Goal: Find specific page/section: Find specific page/section

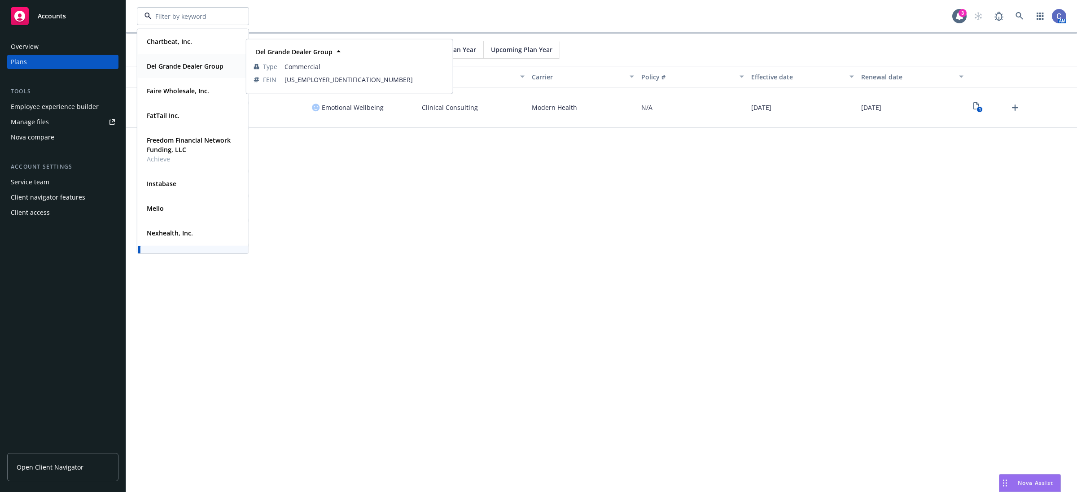
click at [198, 68] on strong "Del Grande Dealer Group" at bounding box center [185, 66] width 77 height 9
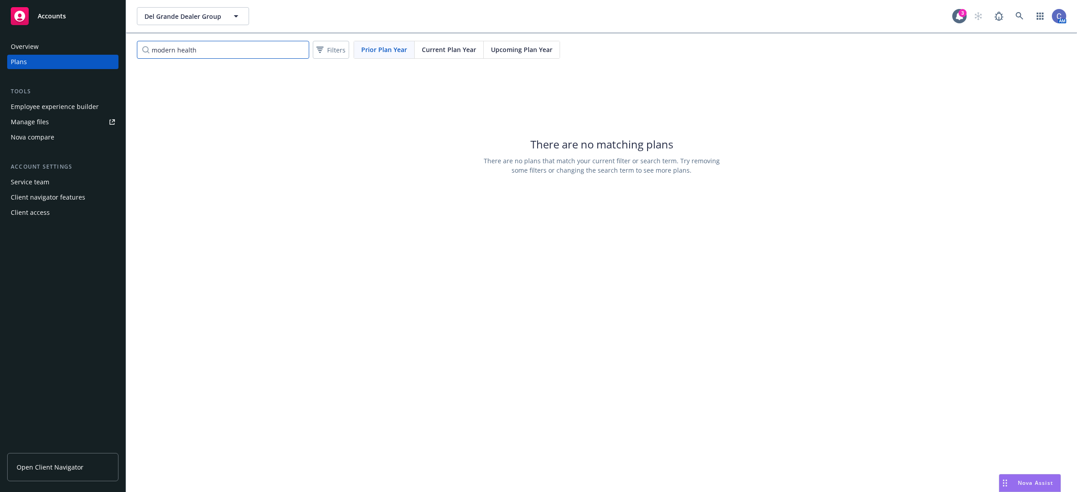
click at [303, 50] on input "modern health" at bounding box center [223, 50] width 172 height 18
click at [297, 49] on input "modern health" at bounding box center [223, 50] width 172 height 18
click at [297, 49] on input "Search by name" at bounding box center [223, 50] width 172 height 18
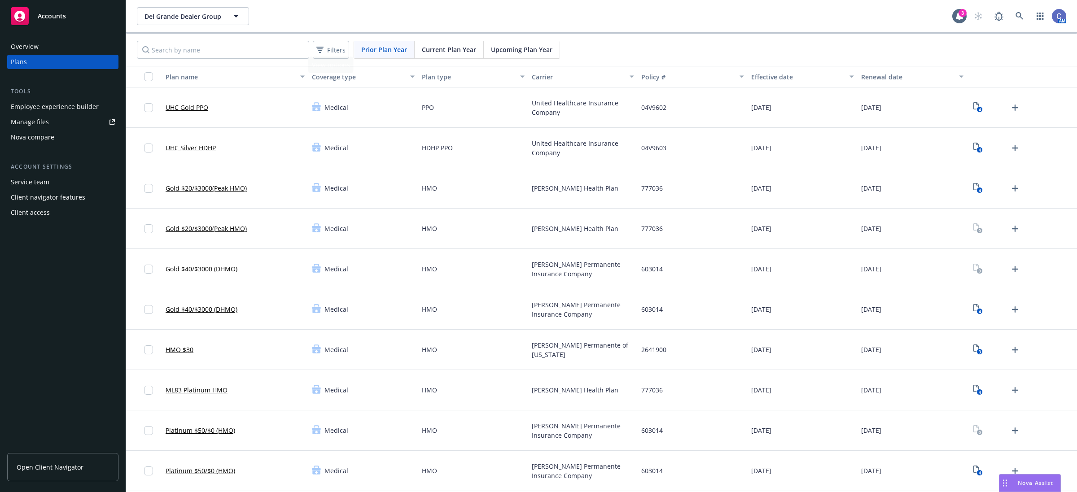
click at [467, 52] on span "Current Plan Year" at bounding box center [449, 49] width 54 height 9
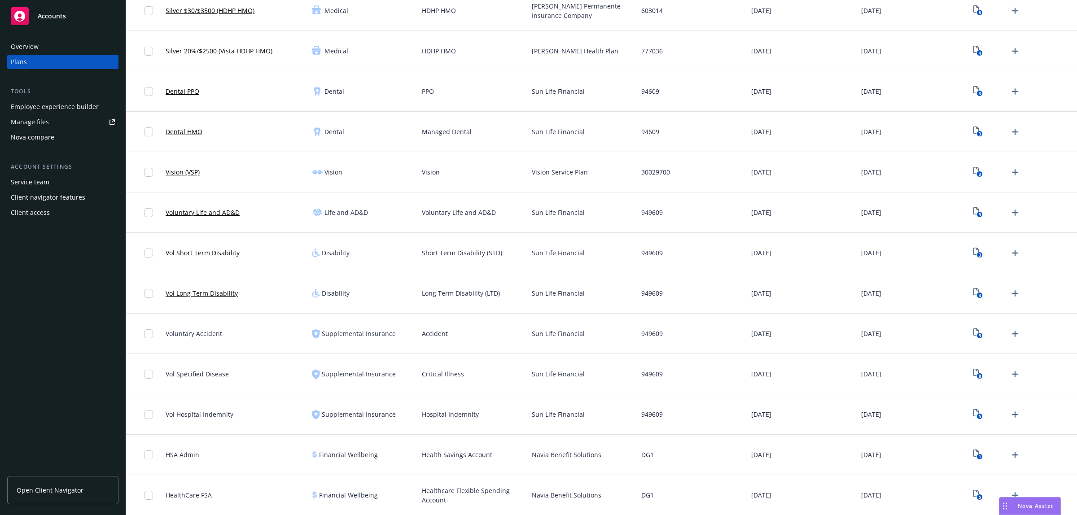
scroll to position [393, 0]
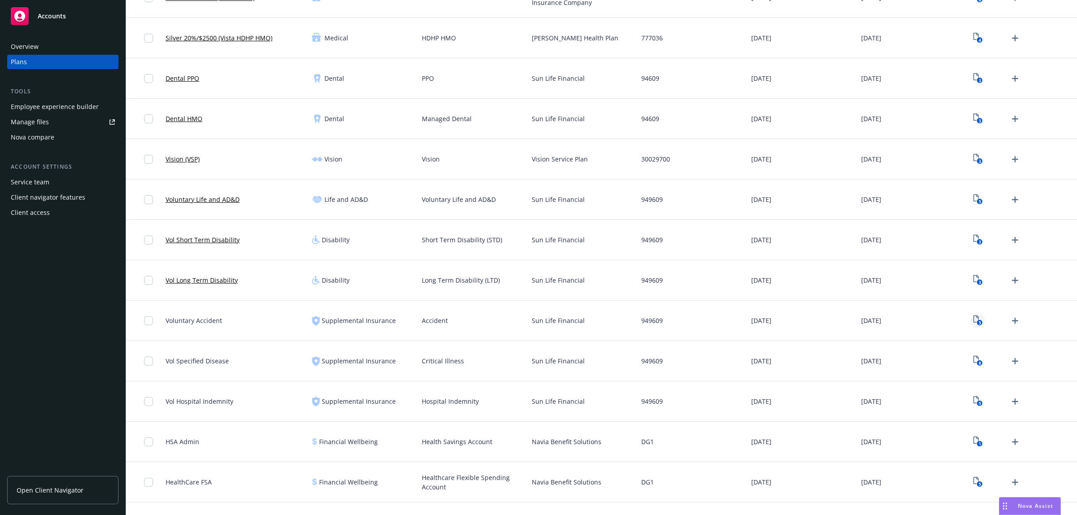
click at [978, 323] on text "5" at bounding box center [979, 323] width 2 height 6
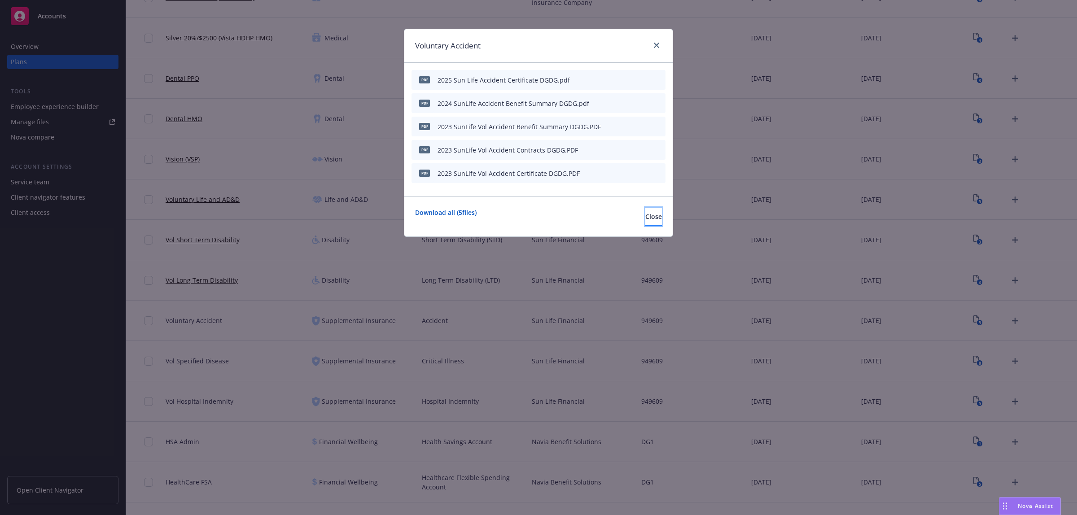
click at [645, 221] on span "Close" at bounding box center [653, 216] width 17 height 9
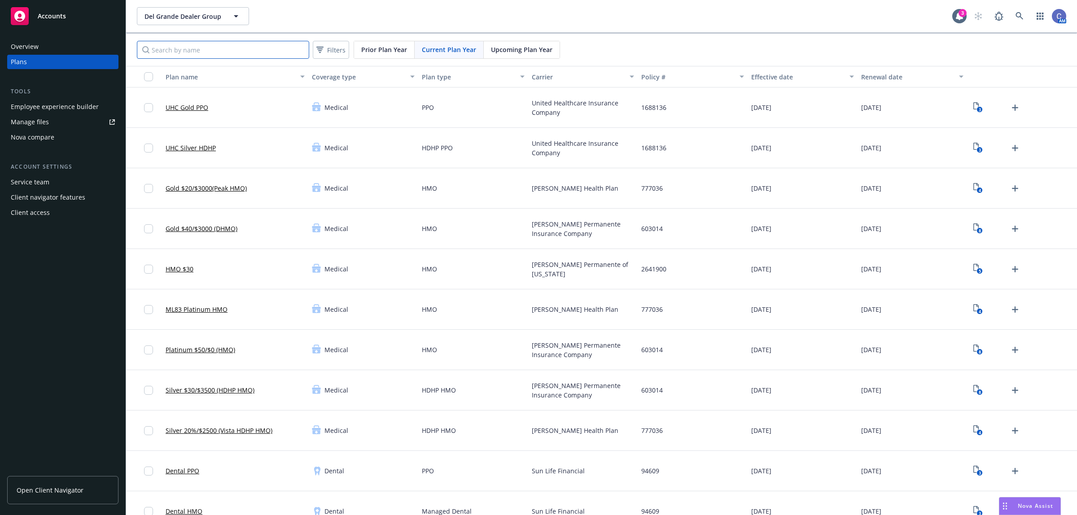
click at [234, 48] on input "Search by name" at bounding box center [223, 50] width 172 height 18
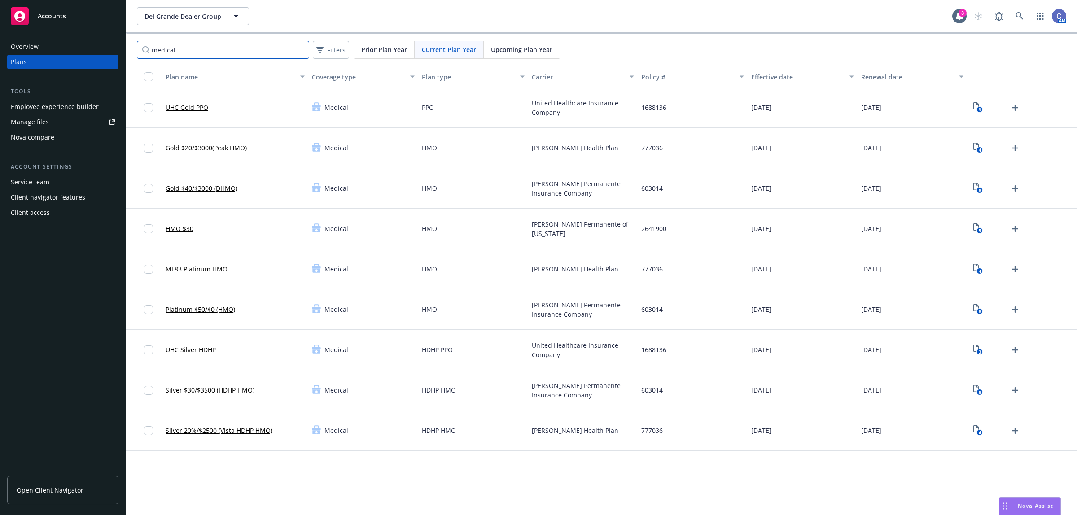
click at [162, 48] on input "medical" at bounding box center [223, 50] width 172 height 18
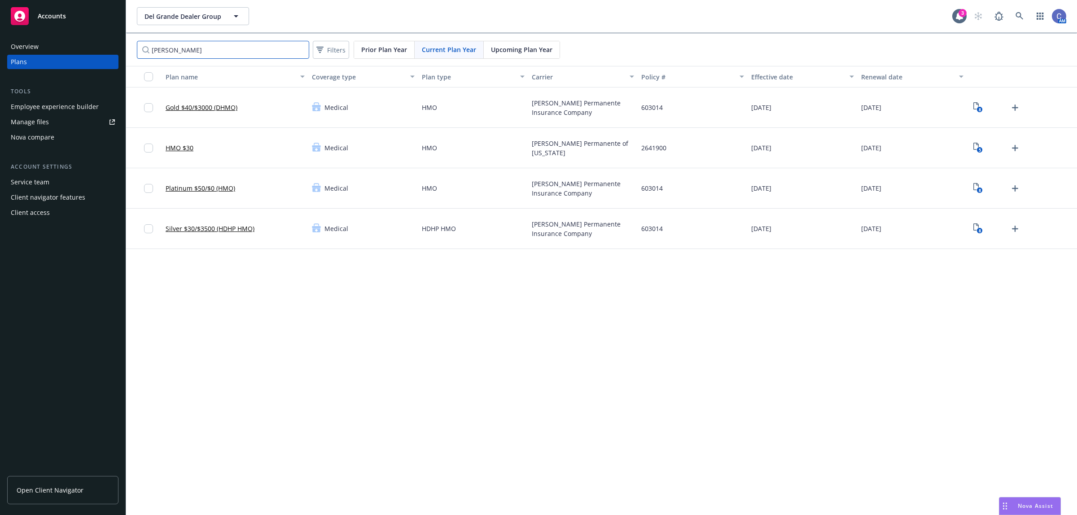
click at [151, 54] on input "[PERSON_NAME]" at bounding box center [223, 50] width 172 height 18
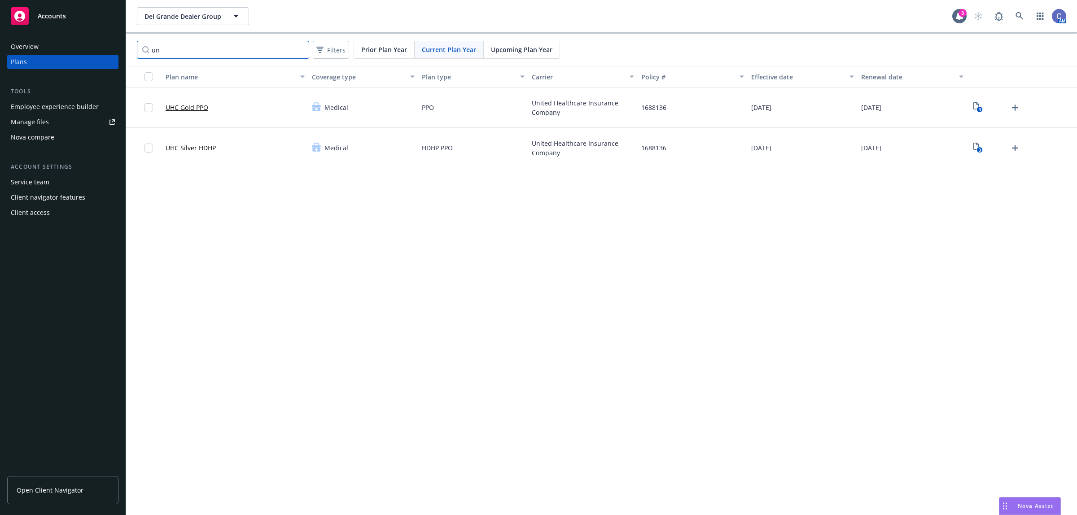
type input "u"
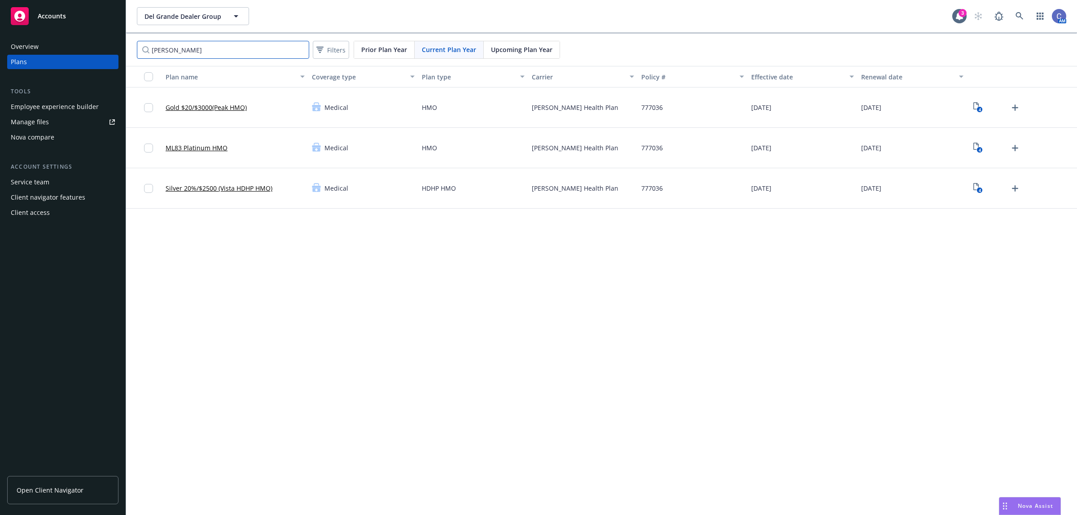
type input "[PERSON_NAME]"
click at [234, 16] on icon "button" at bounding box center [236, 16] width 11 height 11
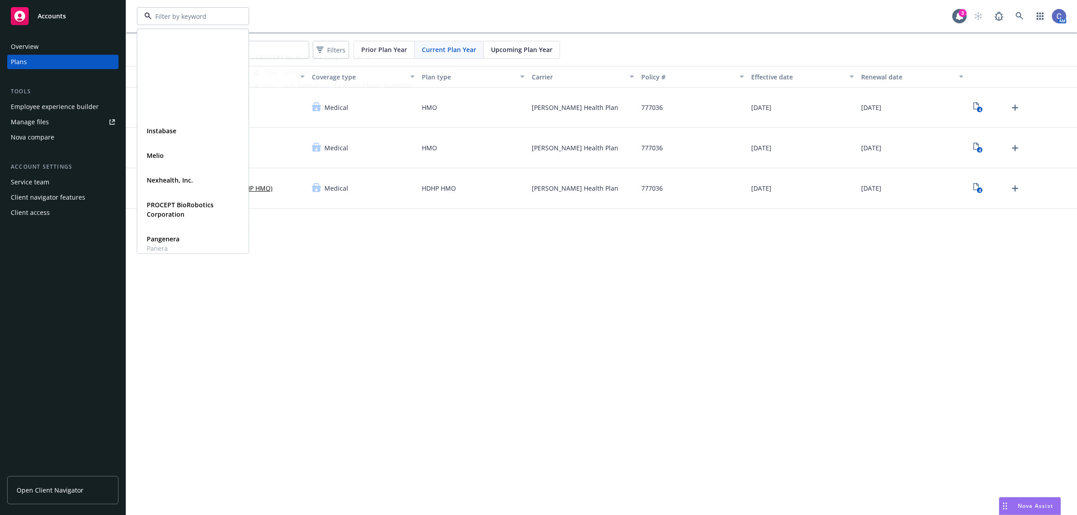
scroll to position [193, 0]
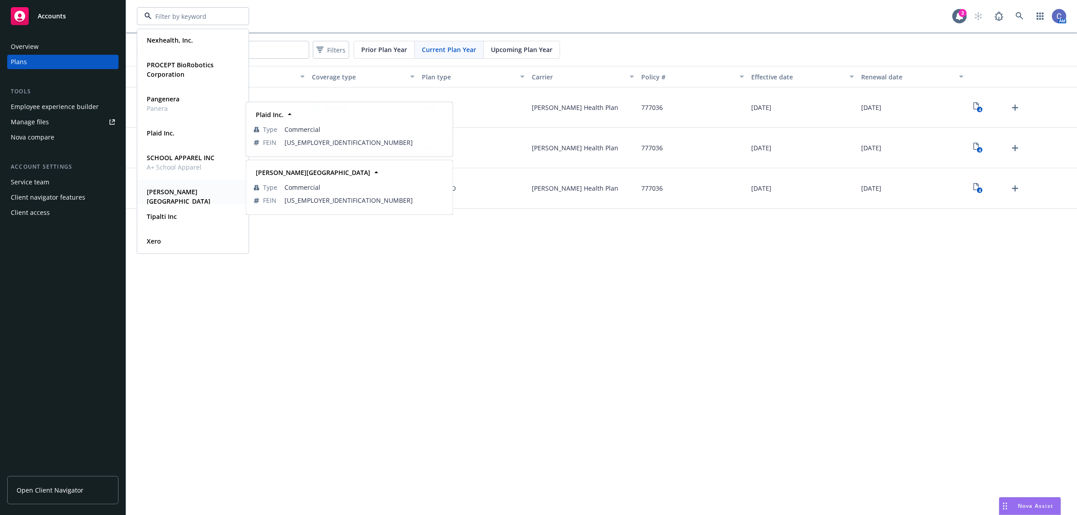
click at [164, 193] on strong "[PERSON_NAME][GEOGRAPHIC_DATA]" at bounding box center [179, 197] width 64 height 18
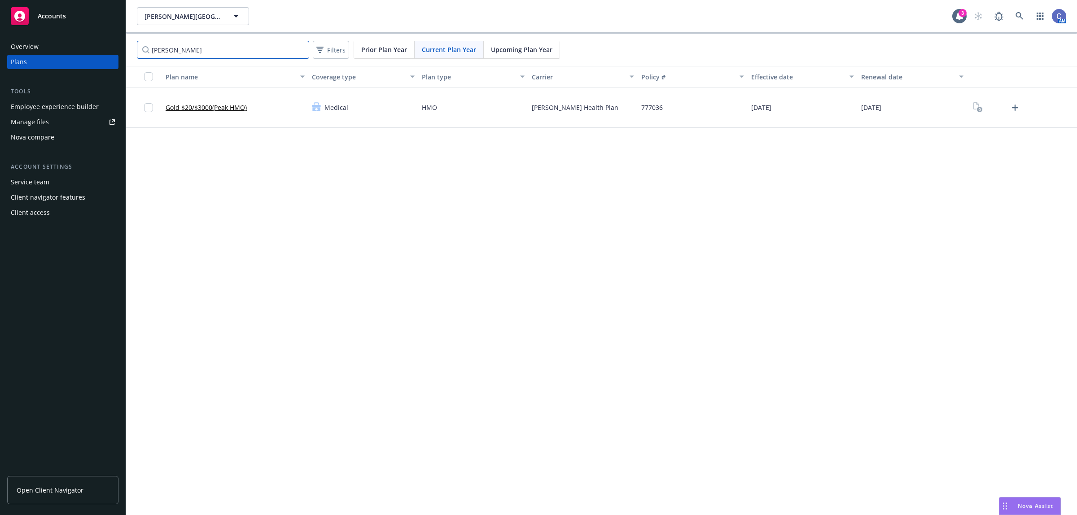
drag, startPoint x: 230, startPoint y: 48, endPoint x: 33, endPoint y: 47, distance: 196.9
click at [33, 48] on div "Accounts Overview Plans Tools Employee experience builder Manage files Nova com…" at bounding box center [538, 257] width 1077 height 515
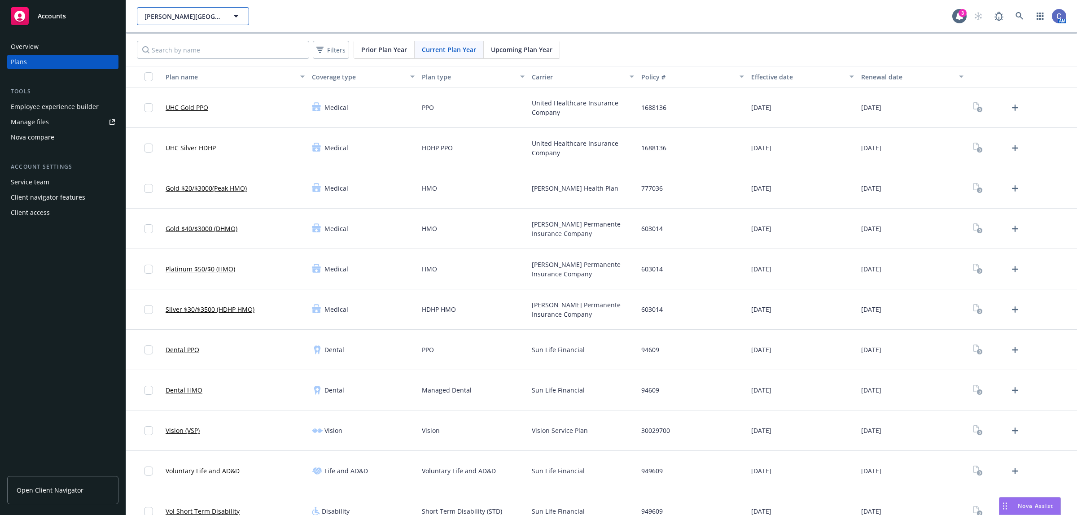
click at [191, 10] on button "[PERSON_NAME][GEOGRAPHIC_DATA]" at bounding box center [193, 16] width 112 height 18
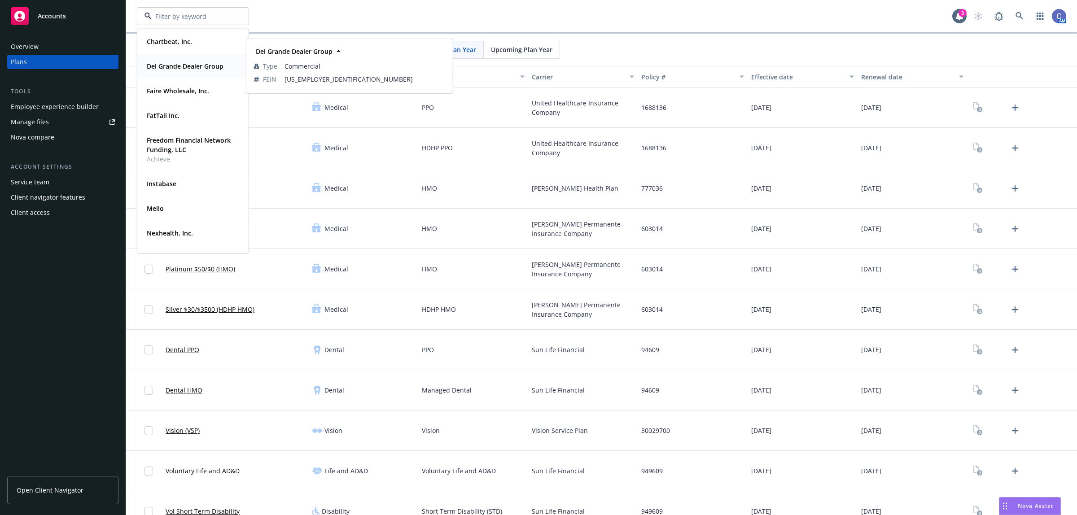
click at [189, 66] on strong "Del Grande Dealer Group" at bounding box center [185, 66] width 77 height 9
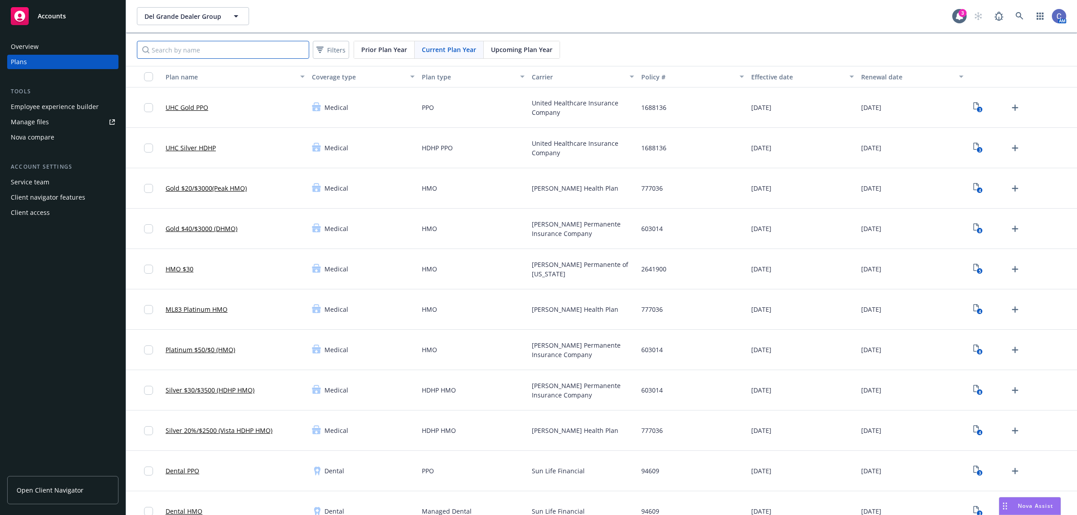
click at [216, 52] on input "Search by name" at bounding box center [223, 50] width 172 height 18
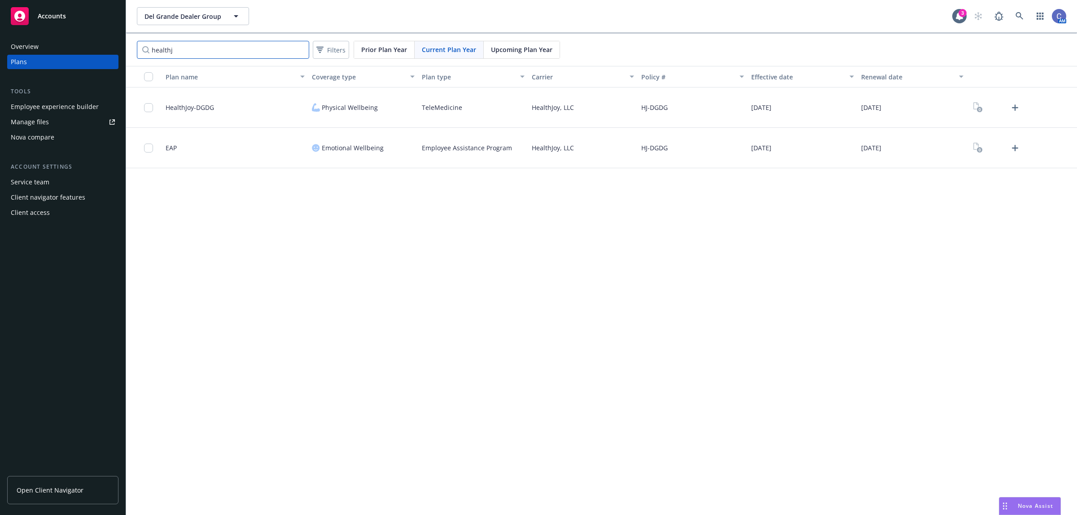
type input "healthj"
click at [383, 51] on span "Prior Plan Year" at bounding box center [384, 49] width 46 height 9
click at [471, 50] on span "Current Plan Year" at bounding box center [449, 49] width 54 height 9
